Goal: Task Accomplishment & Management: Use online tool/utility

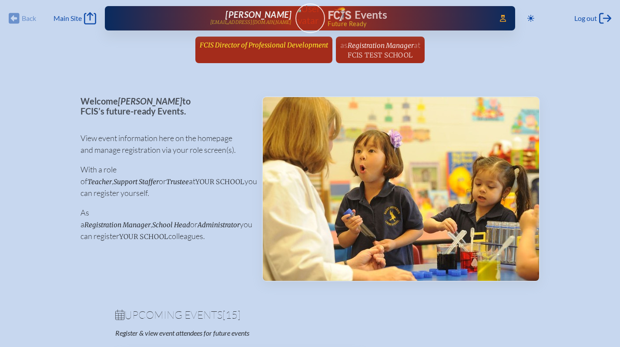
click at [287, 44] on span "FCIS Director of Professional Development" at bounding box center [264, 45] width 128 height 8
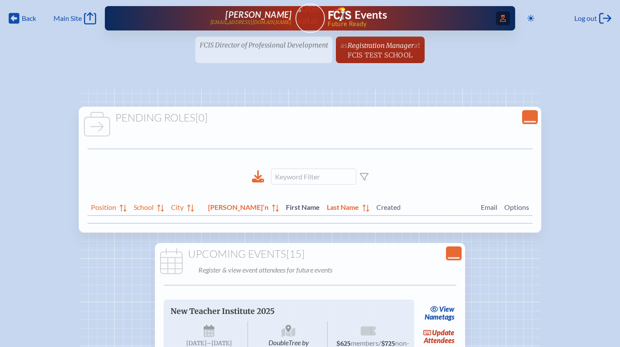
click at [504, 17] on icon "Access Users..." at bounding box center [503, 18] width 6 height 7
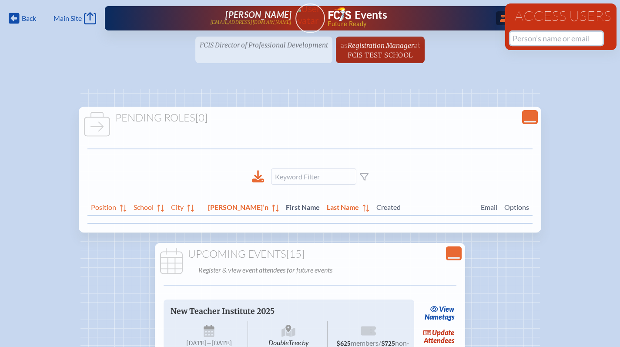
click at [526, 35] on input "text" at bounding box center [557, 38] width 92 height 13
paste input "https://www.hyatt.com/en-US/group-booking/JAXRJ/G-FCIC"
type input "h"
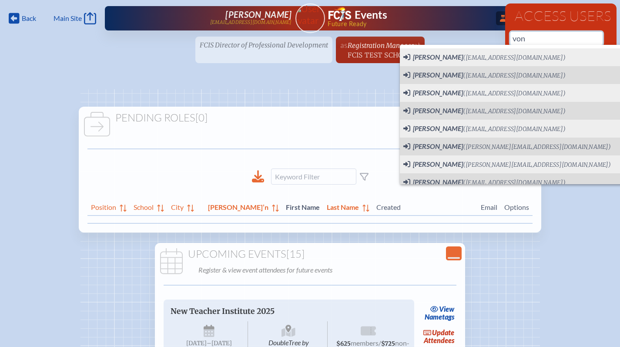
type input "von"
